Goal: Navigation & Orientation: Find specific page/section

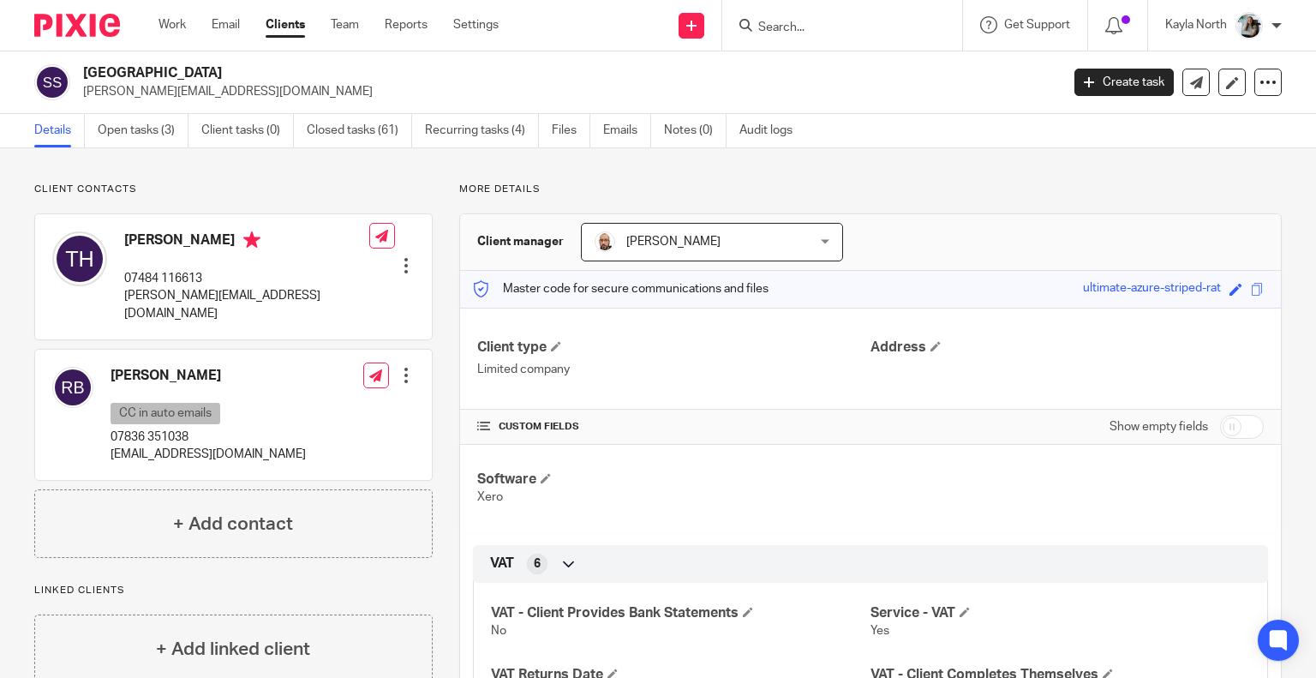
click at [34, 27] on div at bounding box center [70, 25] width 141 height 51
click at [34, 27] on img at bounding box center [77, 25] width 86 height 23
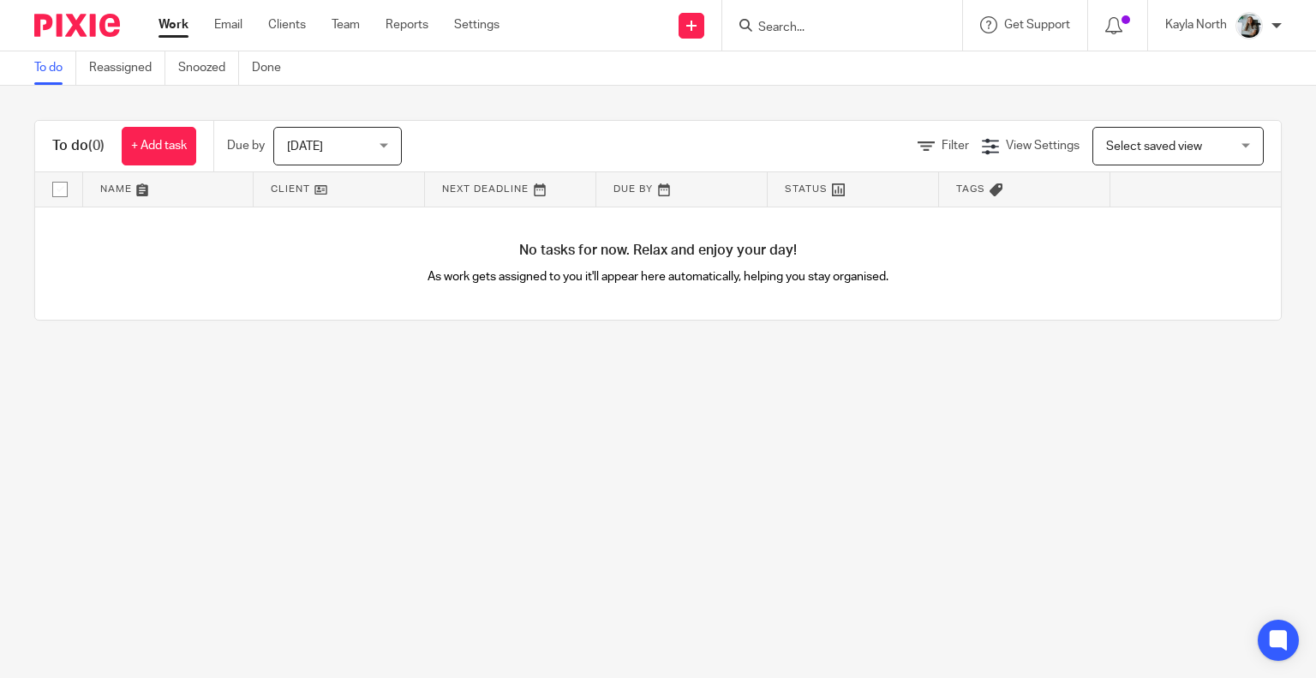
click at [310, 143] on span "[DATE]" at bounding box center [305, 146] width 36 height 12
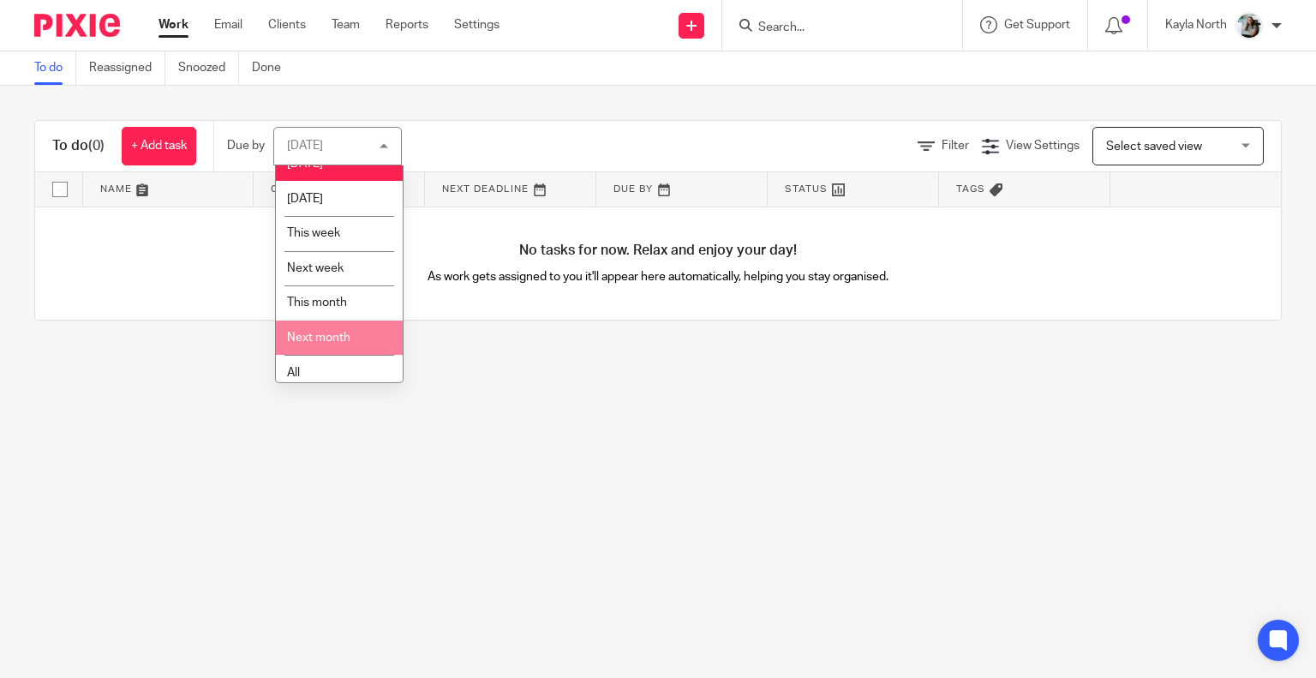
scroll to position [29, 0]
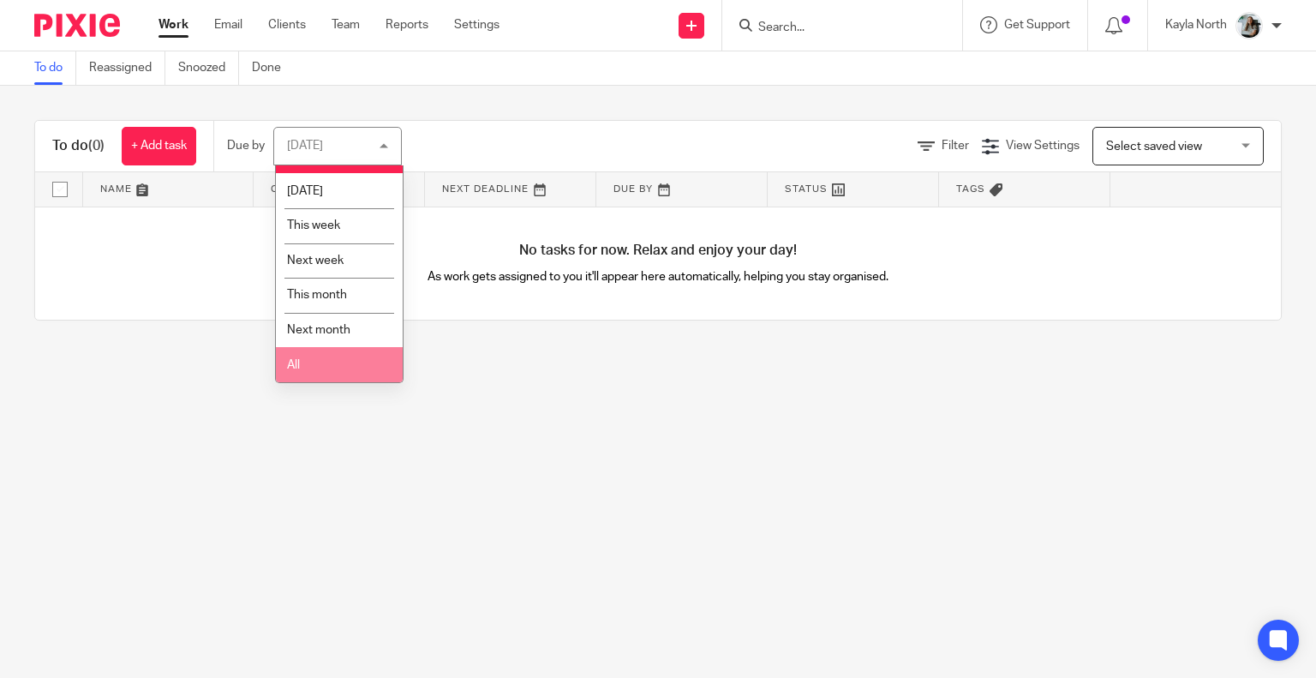
click at [322, 364] on li "All" at bounding box center [339, 364] width 127 height 35
